Goal: Find specific page/section

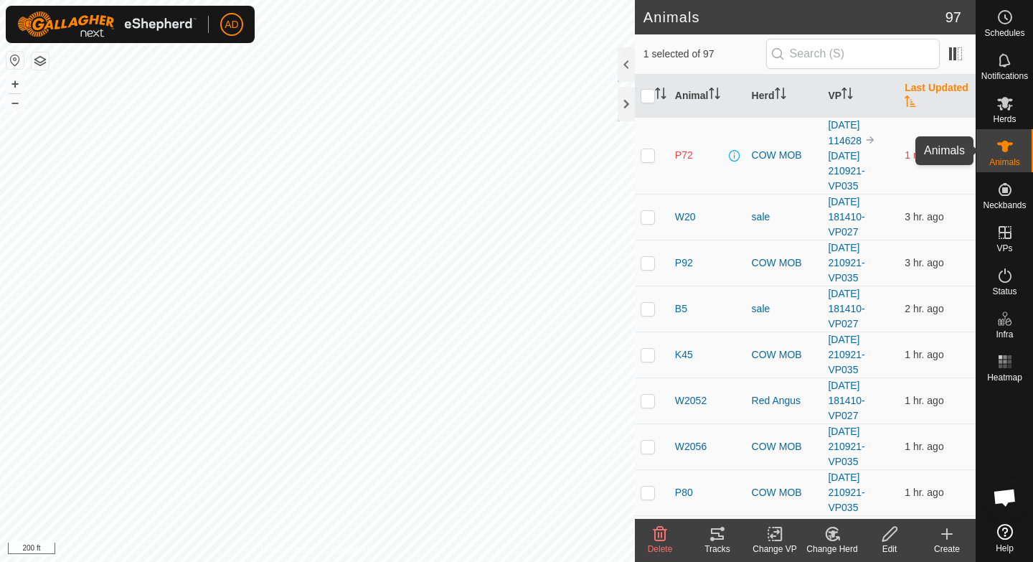
click at [1000, 153] on icon at bounding box center [1005, 146] width 17 height 17
click at [1007, 103] on icon at bounding box center [1005, 104] width 16 height 14
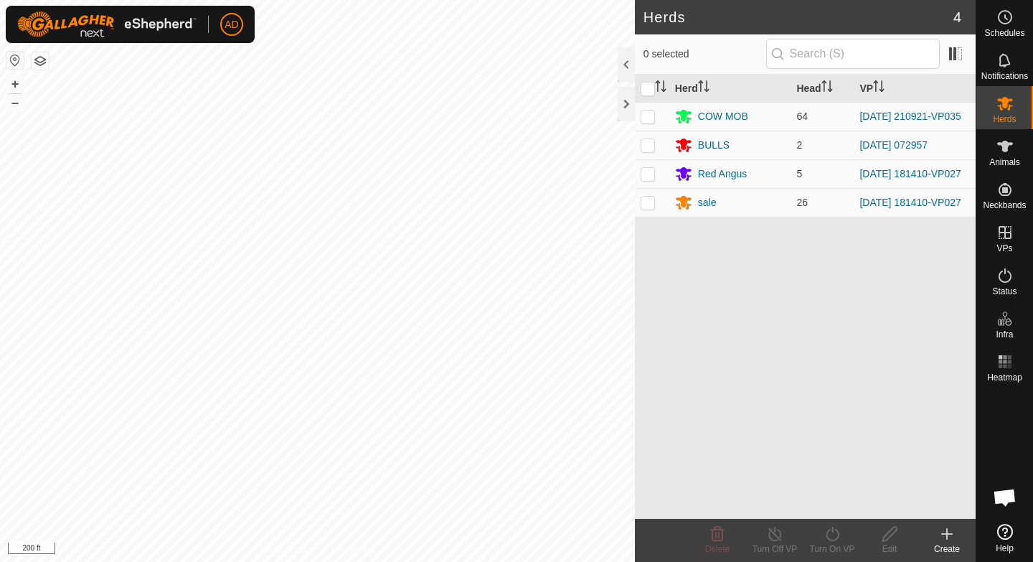
click at [1007, 103] on icon at bounding box center [1005, 103] width 17 height 17
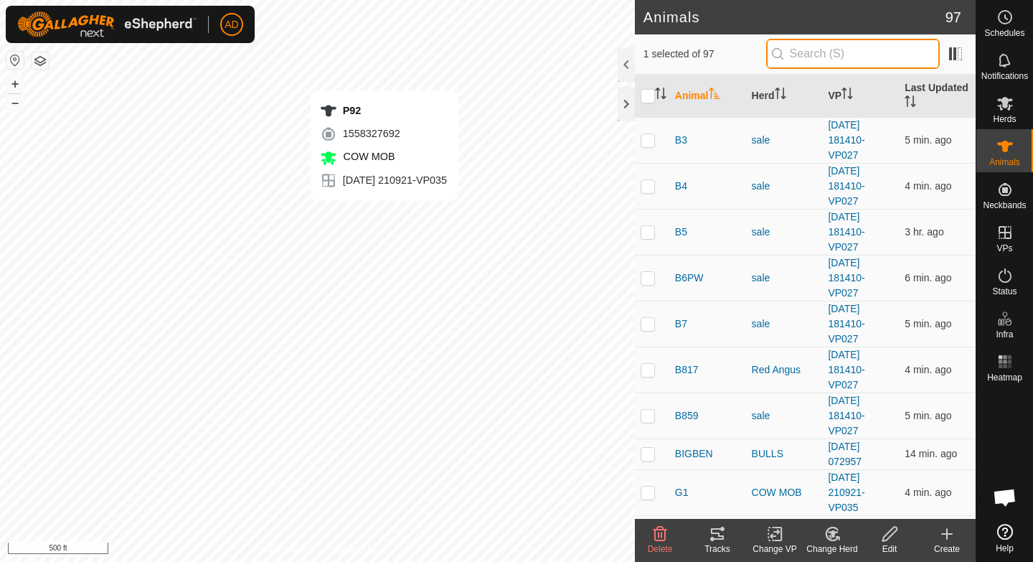
click at [842, 63] on input "text" at bounding box center [853, 54] width 174 height 30
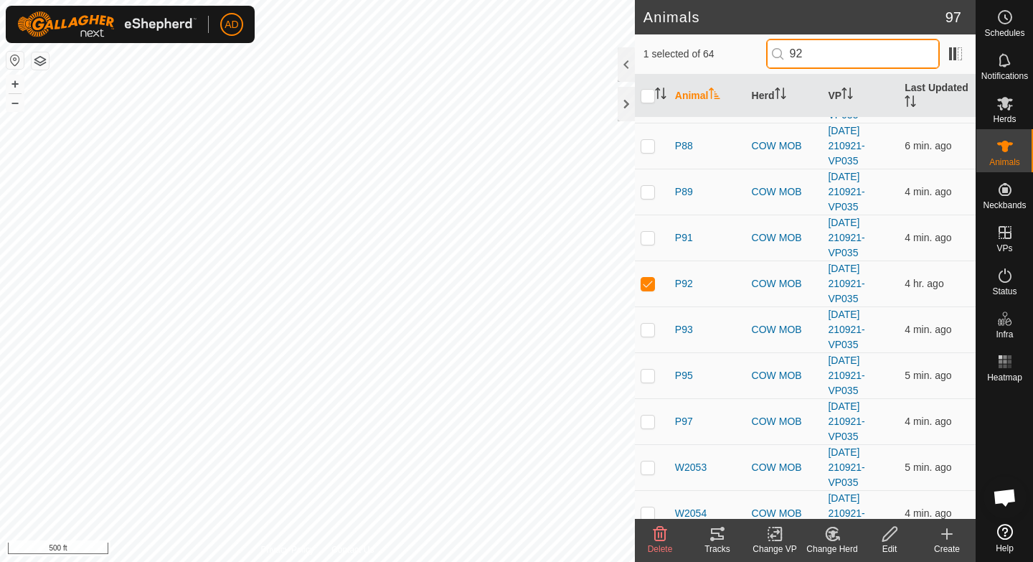
scroll to position [1721, 0]
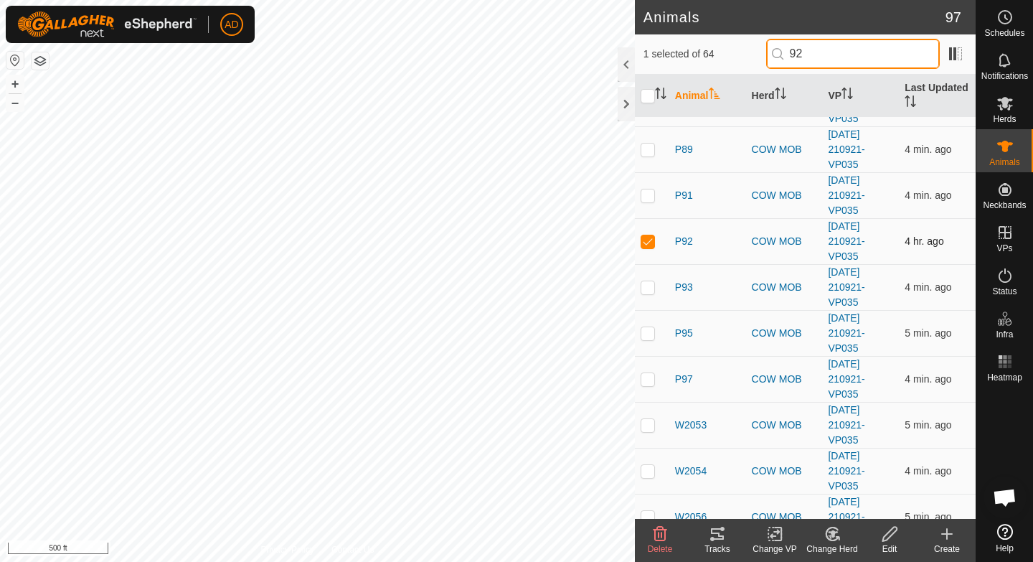
type input "92"
click at [641, 243] on p-checkbox at bounding box center [648, 240] width 14 height 11
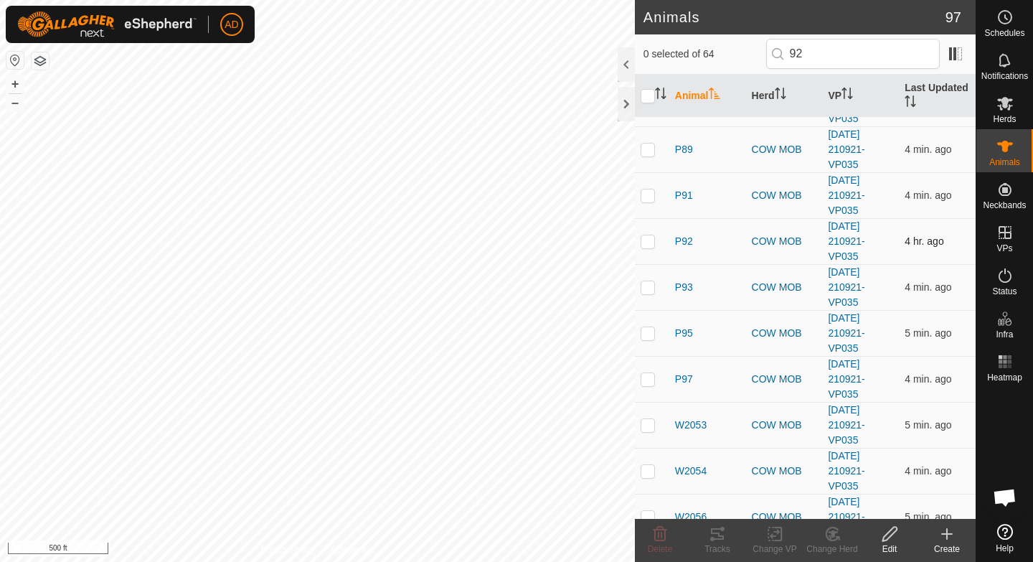
click at [650, 241] on p-checkbox at bounding box center [648, 240] width 14 height 11
checkbox input "false"
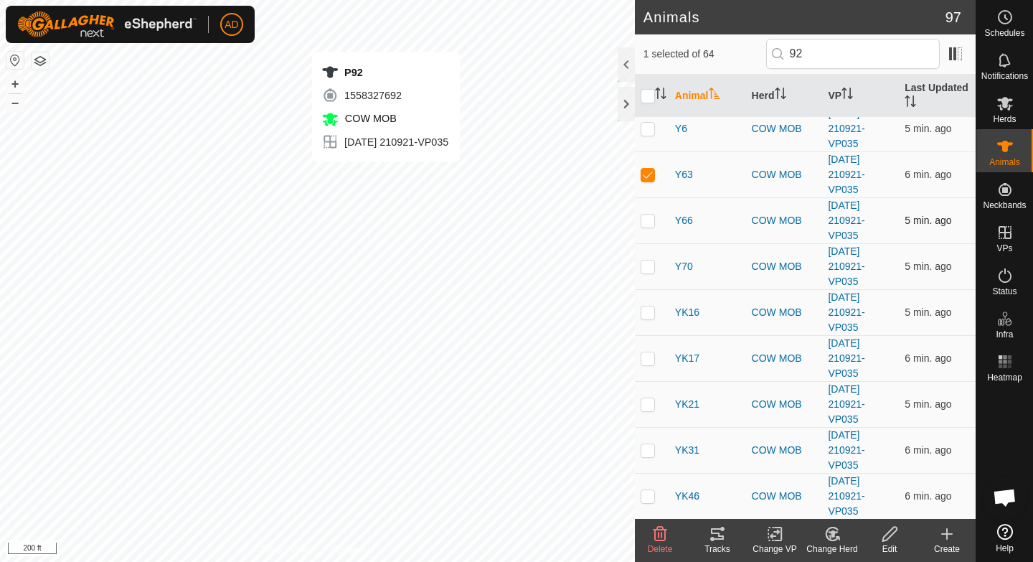
scroll to position [0, 0]
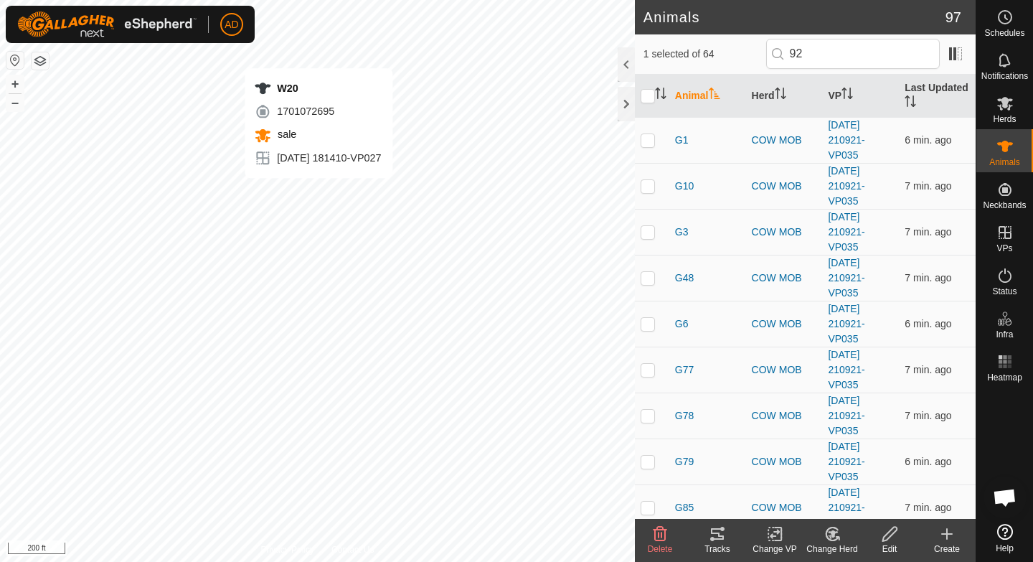
checkbox input "false"
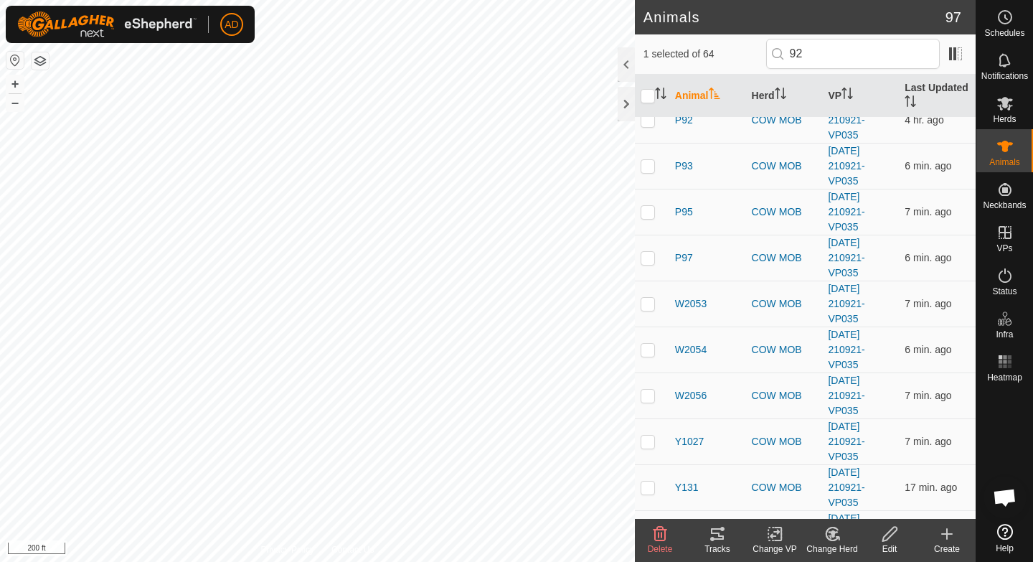
scroll to position [1779, 0]
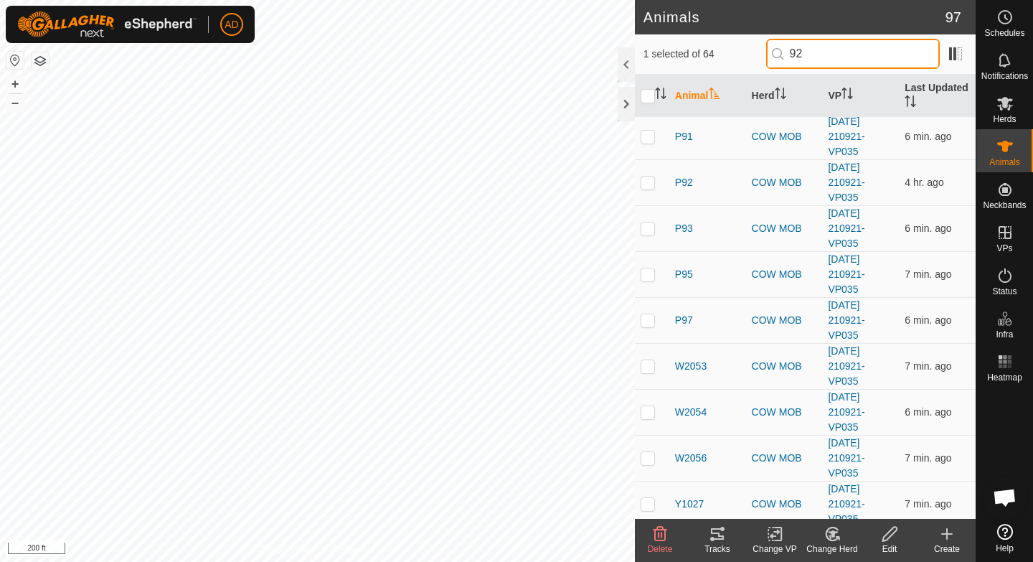
click at [844, 56] on input "92" at bounding box center [853, 54] width 174 height 30
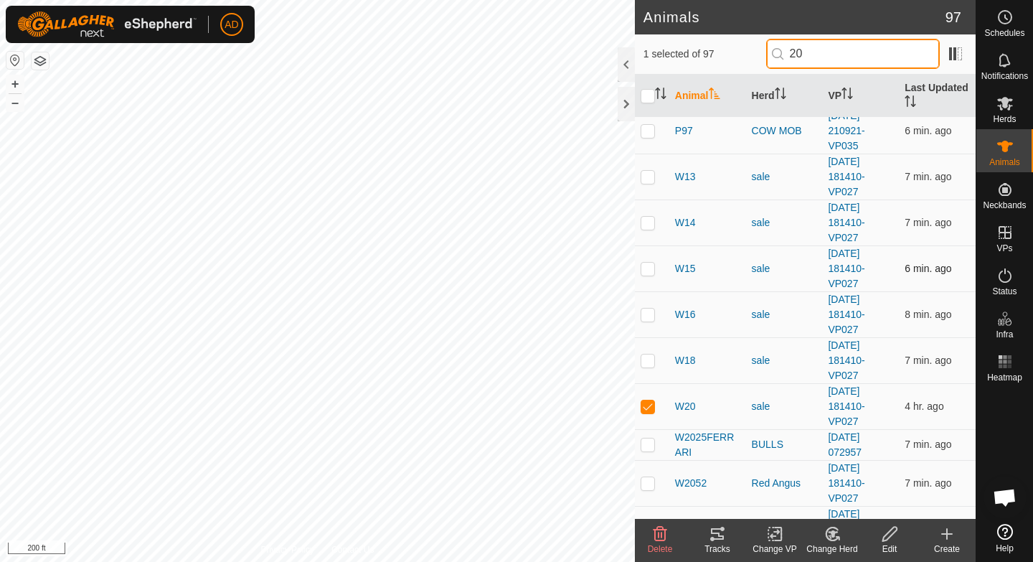
scroll to position [2873, 0]
type input "20"
